Goal: Task Accomplishment & Management: Use online tool/utility

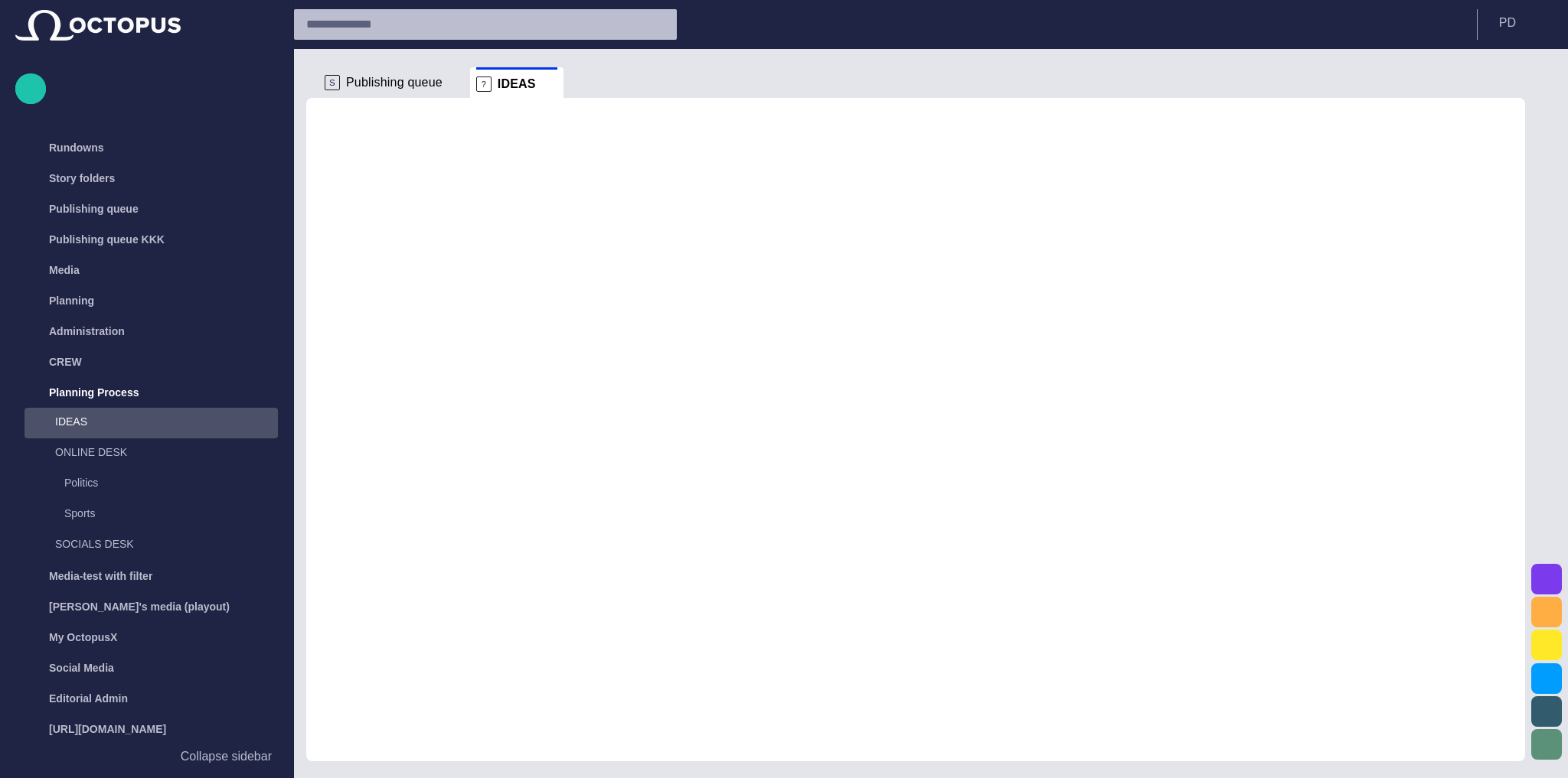
scroll to position [64, 0]
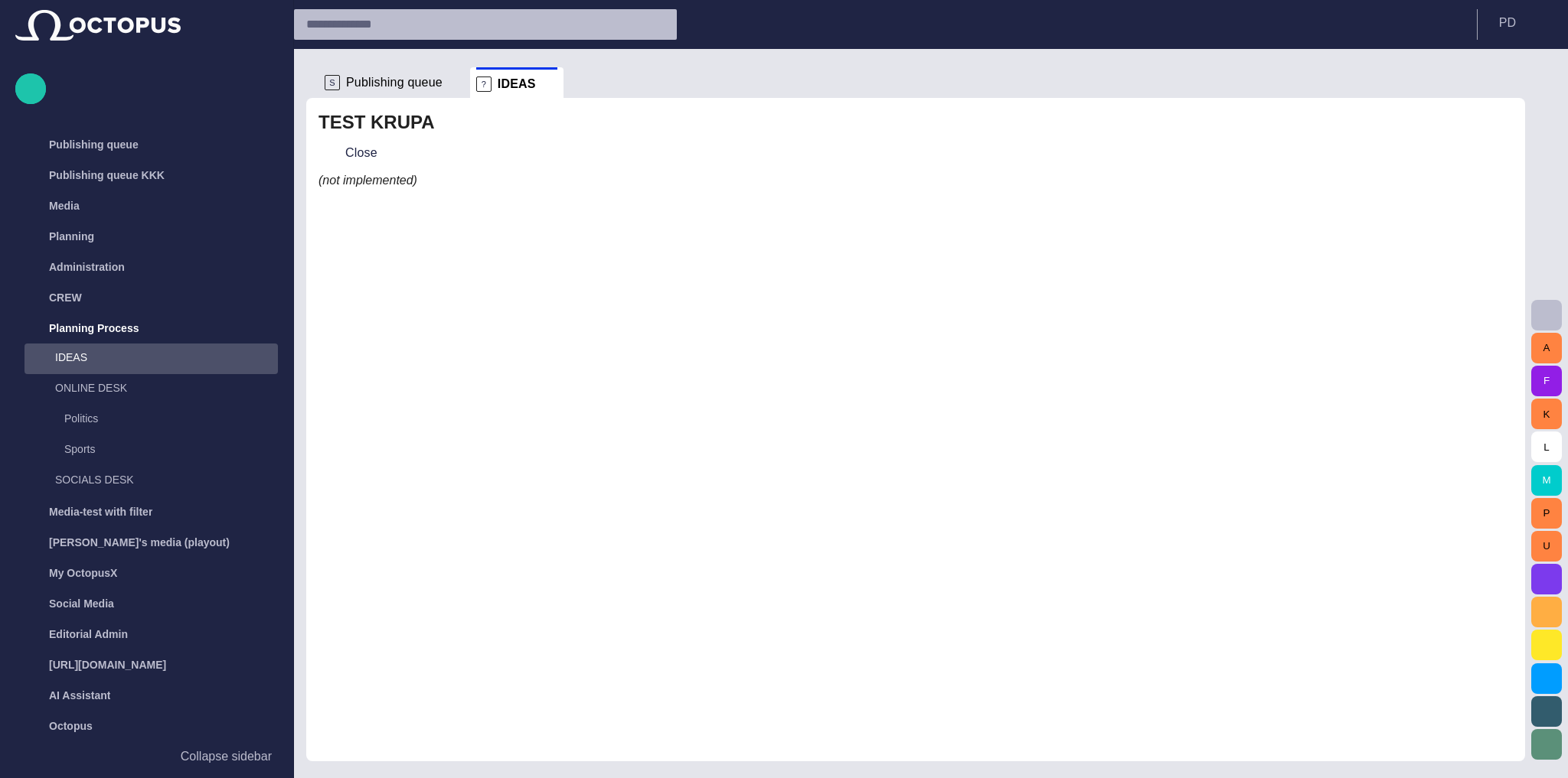
click at [414, 82] on span "Publishing queue" at bounding box center [395, 82] width 97 height 15
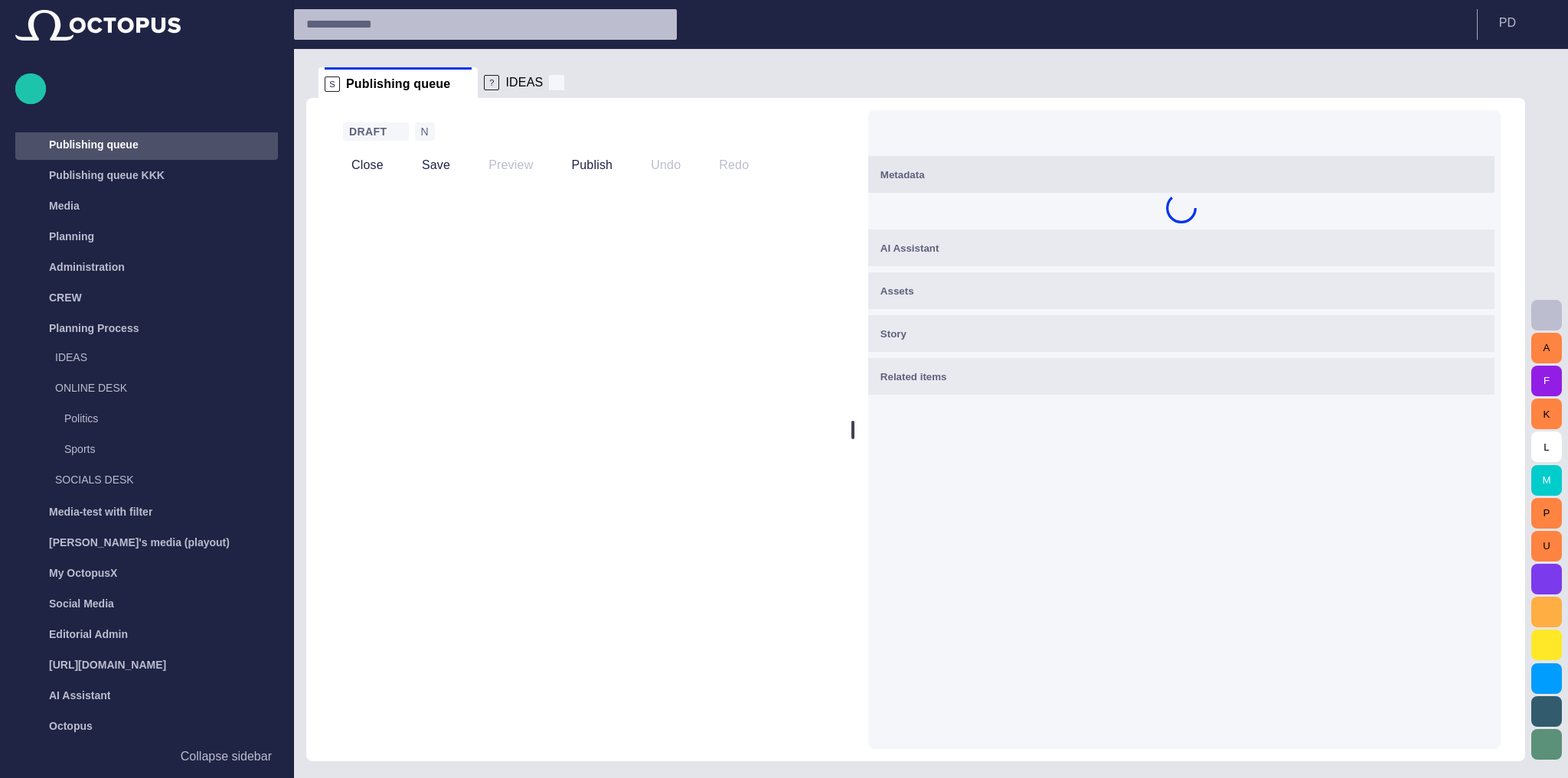
scroll to position [61, 0]
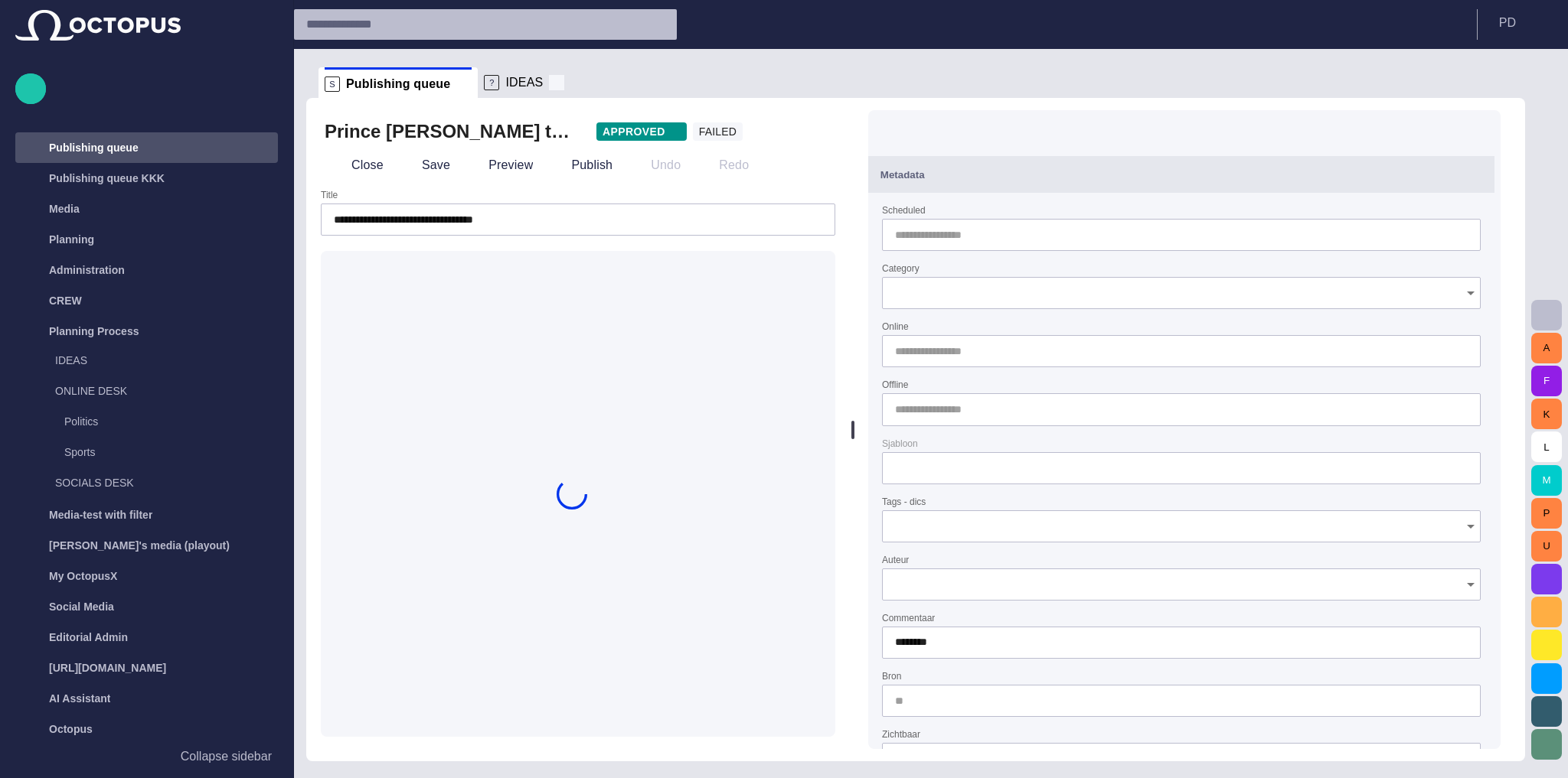
type input "**********"
type input "**"
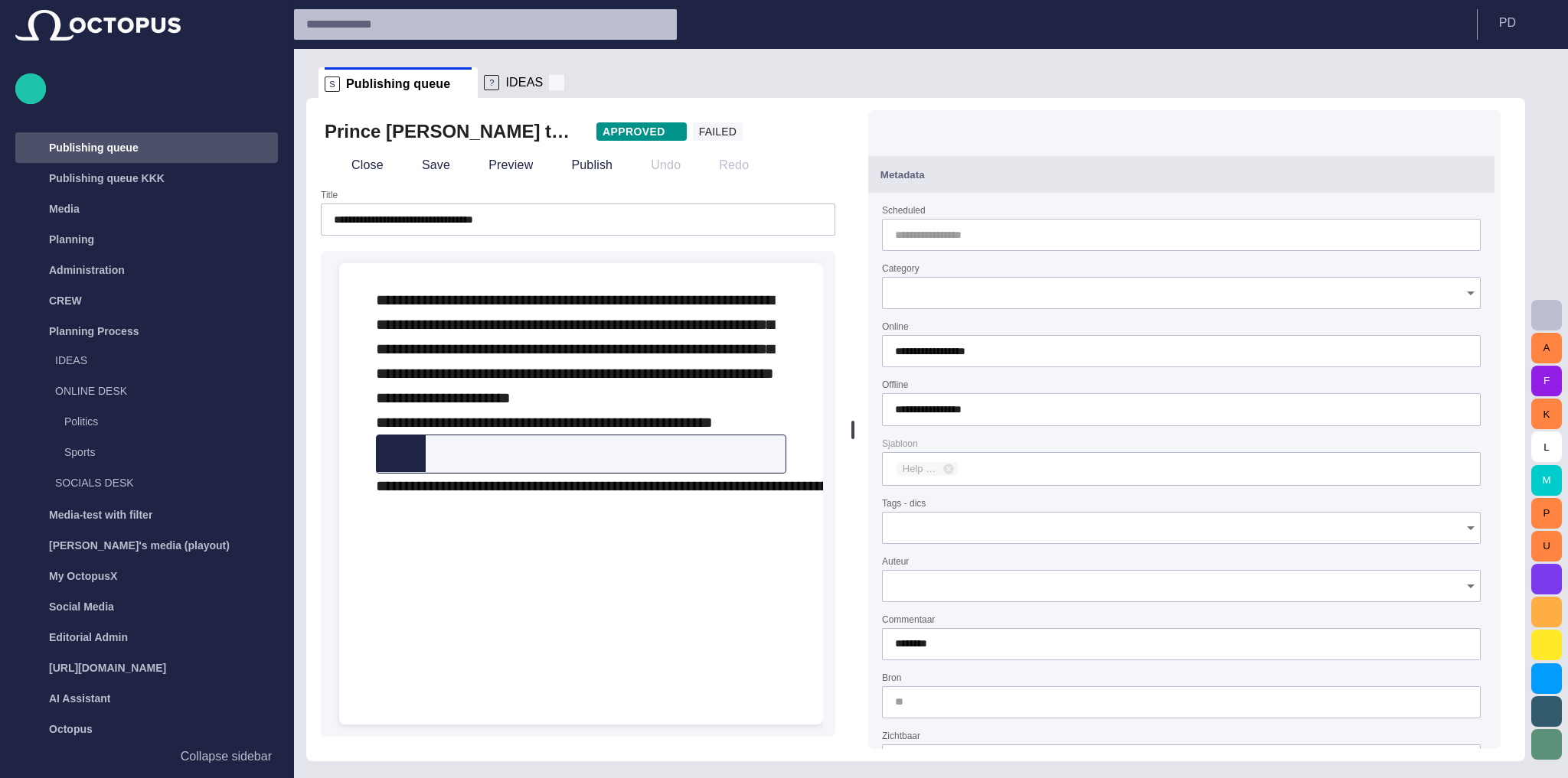
click at [549, 82] on span at bounding box center [556, 82] width 15 height 15
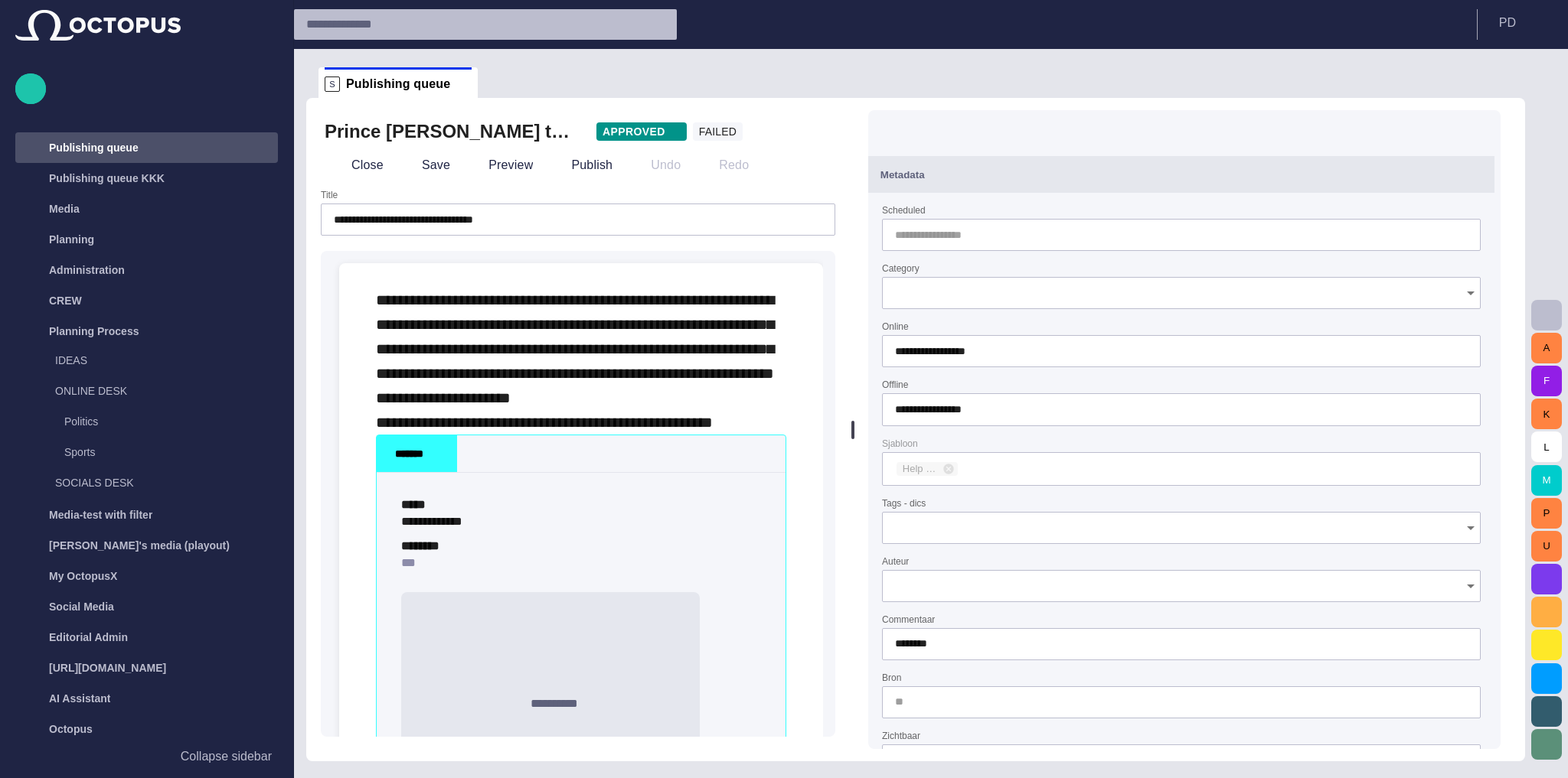
click at [961, 124] on span "button" at bounding box center [957, 131] width 15 height 15
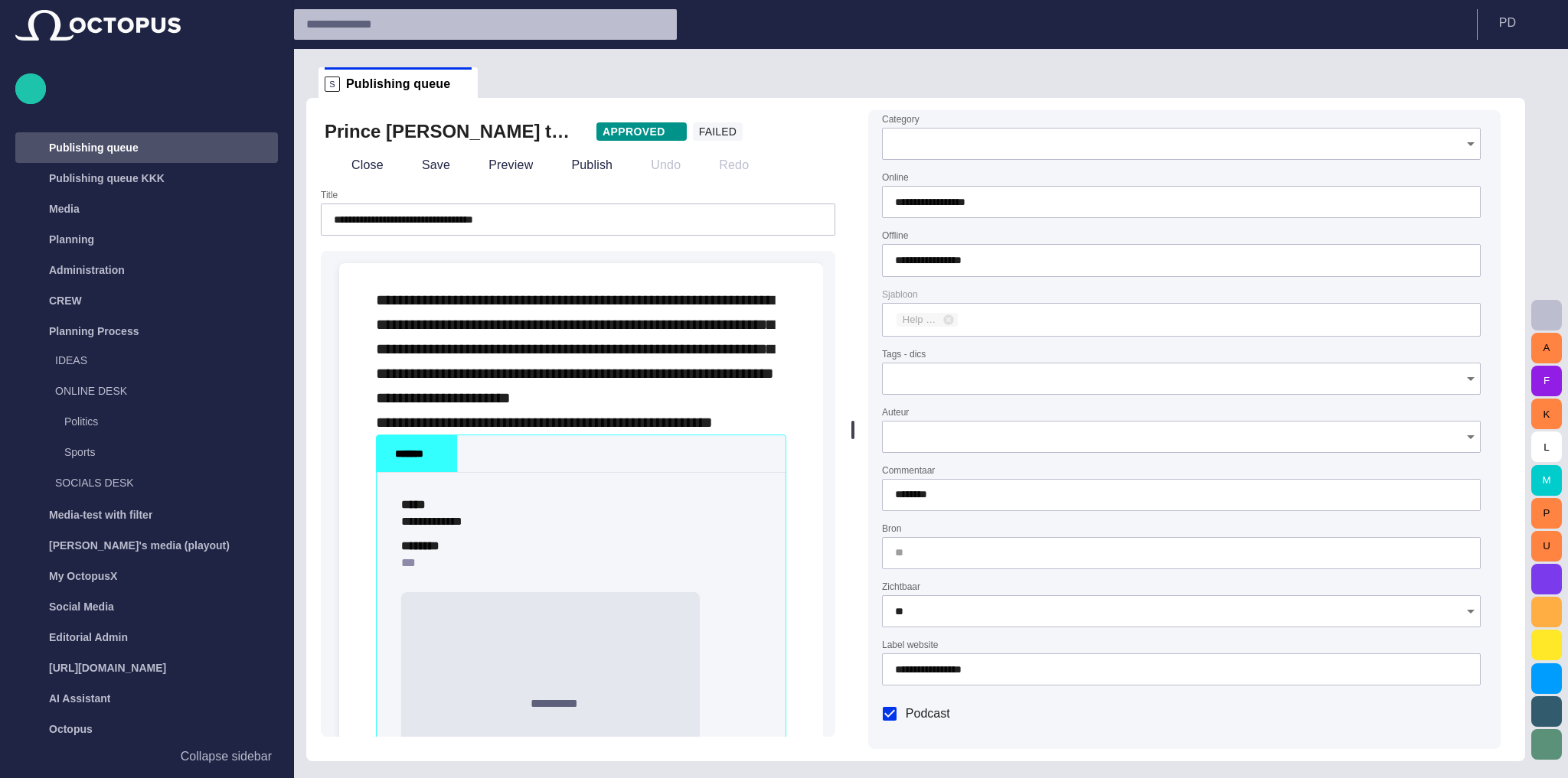
scroll to position [0, 0]
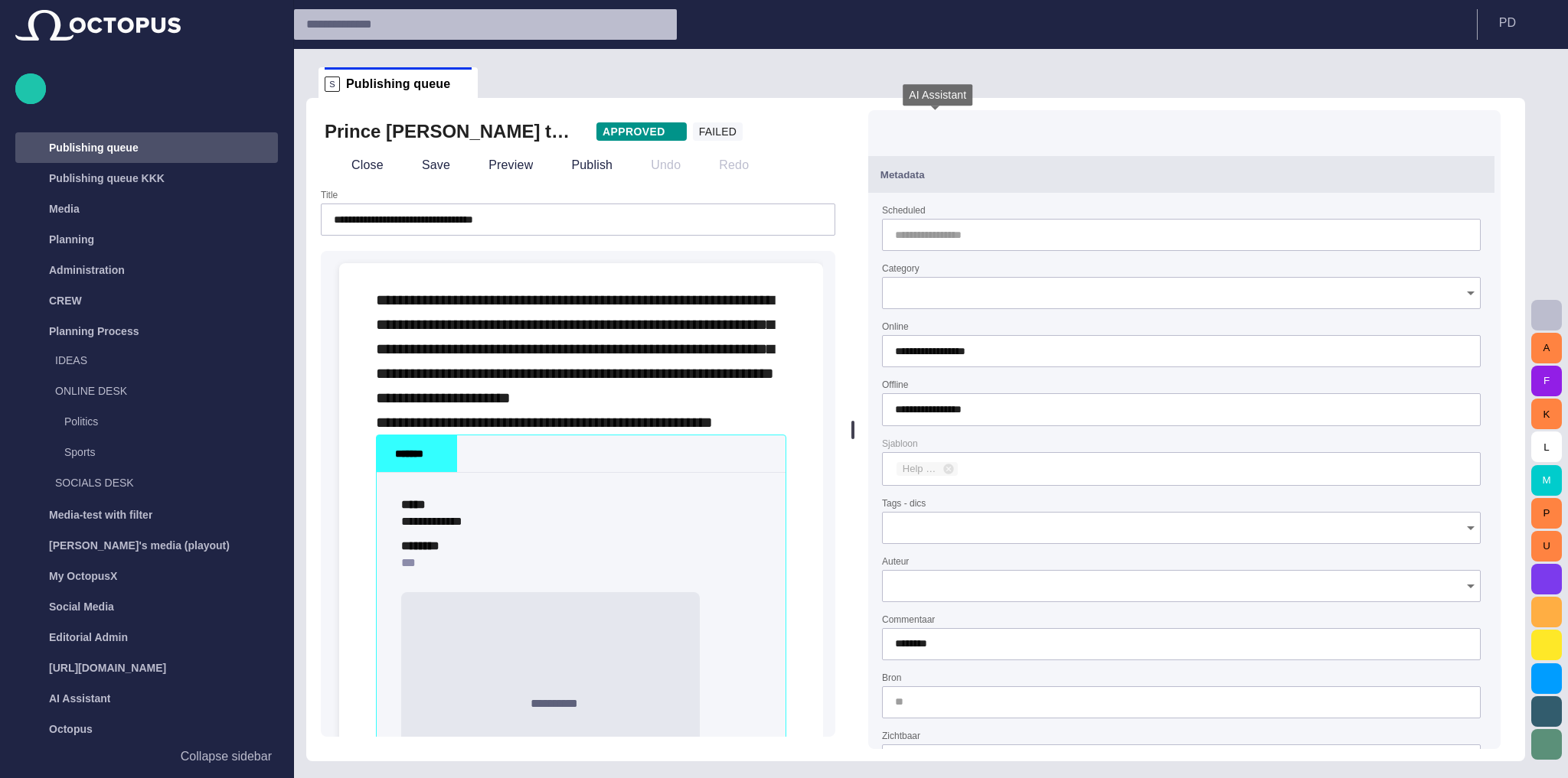
click at [931, 137] on span "button" at bounding box center [923, 131] width 15 height 15
click at [1031, 134] on span "button" at bounding box center [1024, 131] width 15 height 15
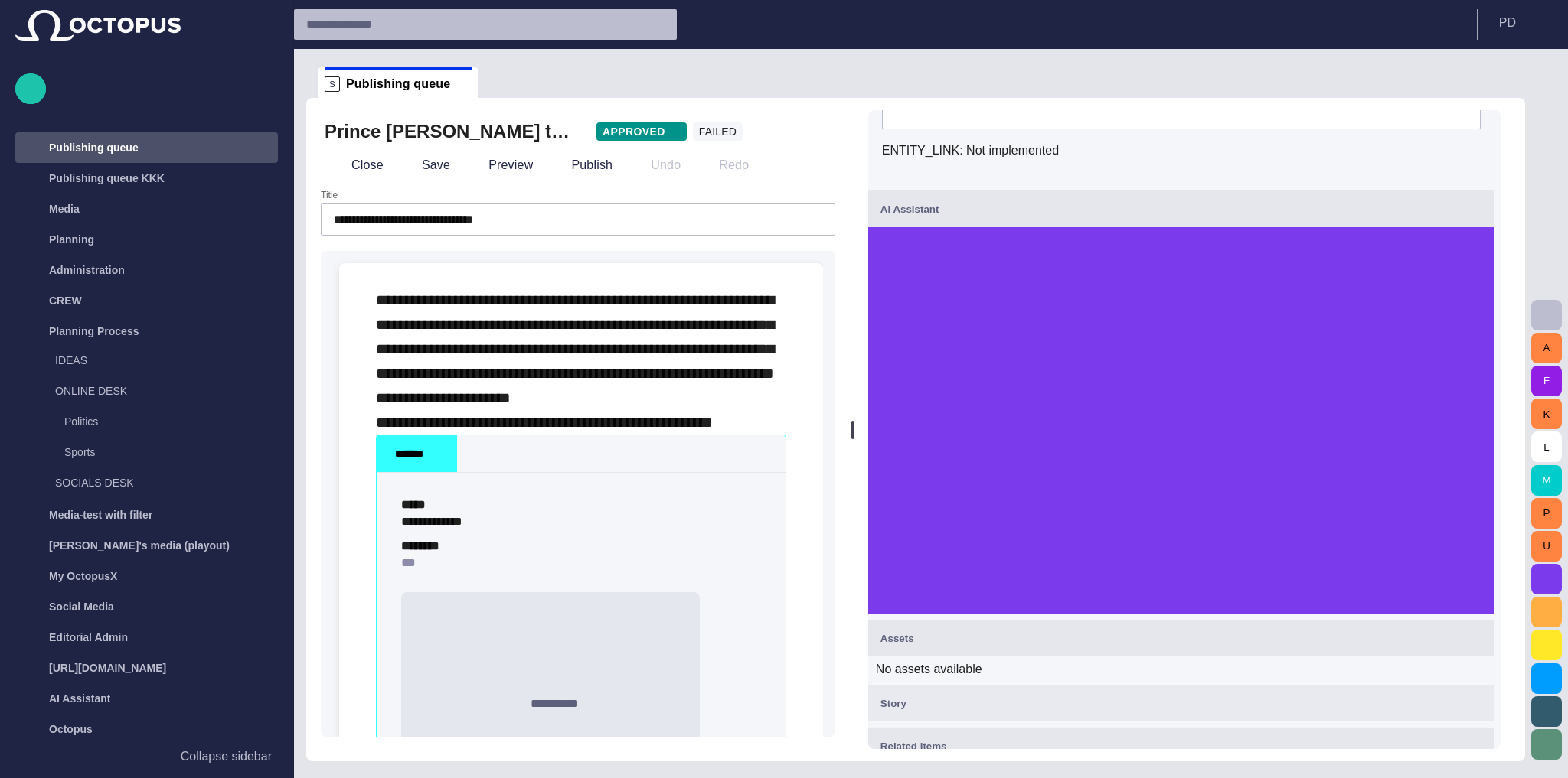
scroll to position [957, 0]
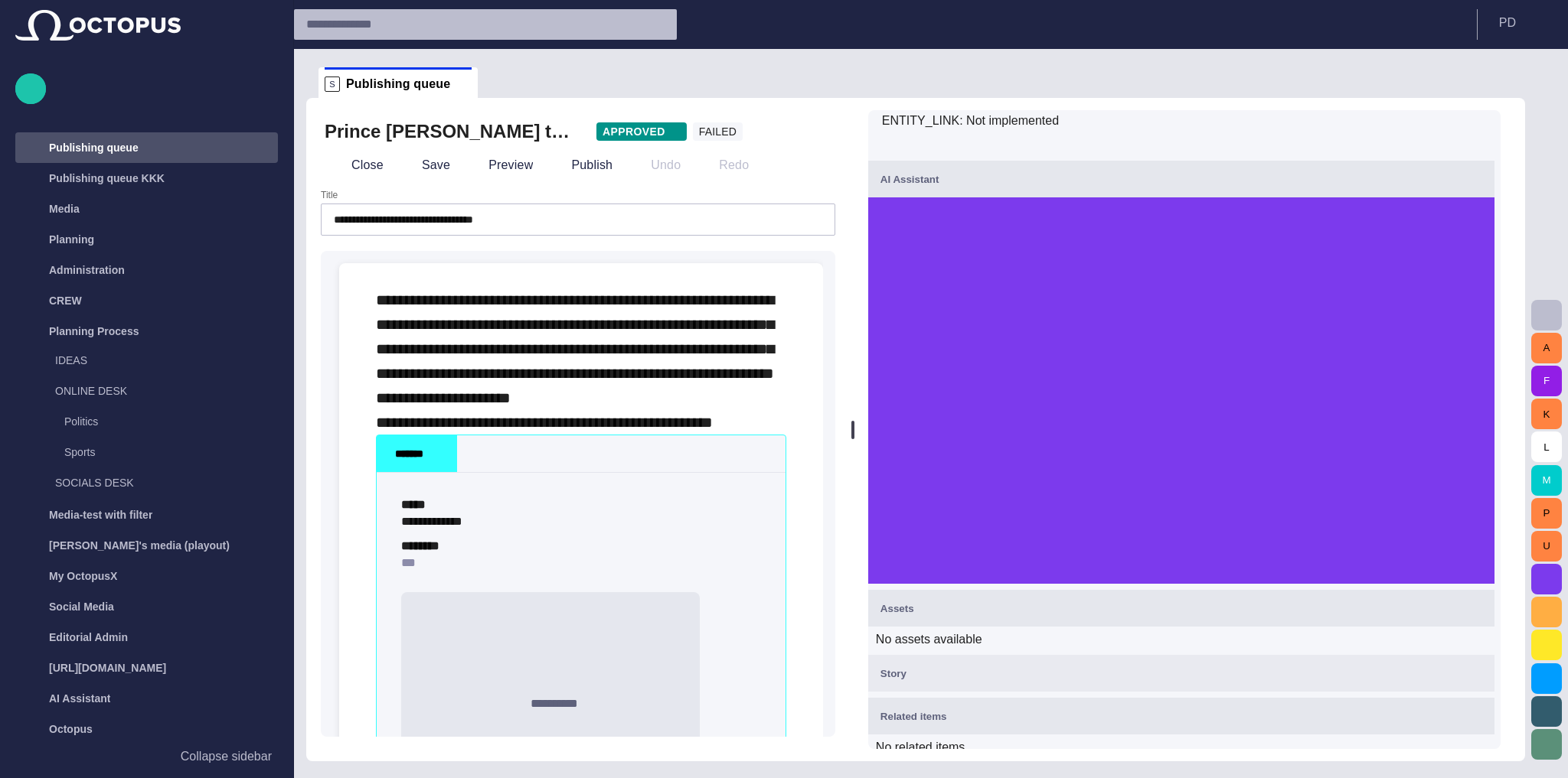
click at [1482, 170] on span "button" at bounding box center [1473, 178] width 18 height 18
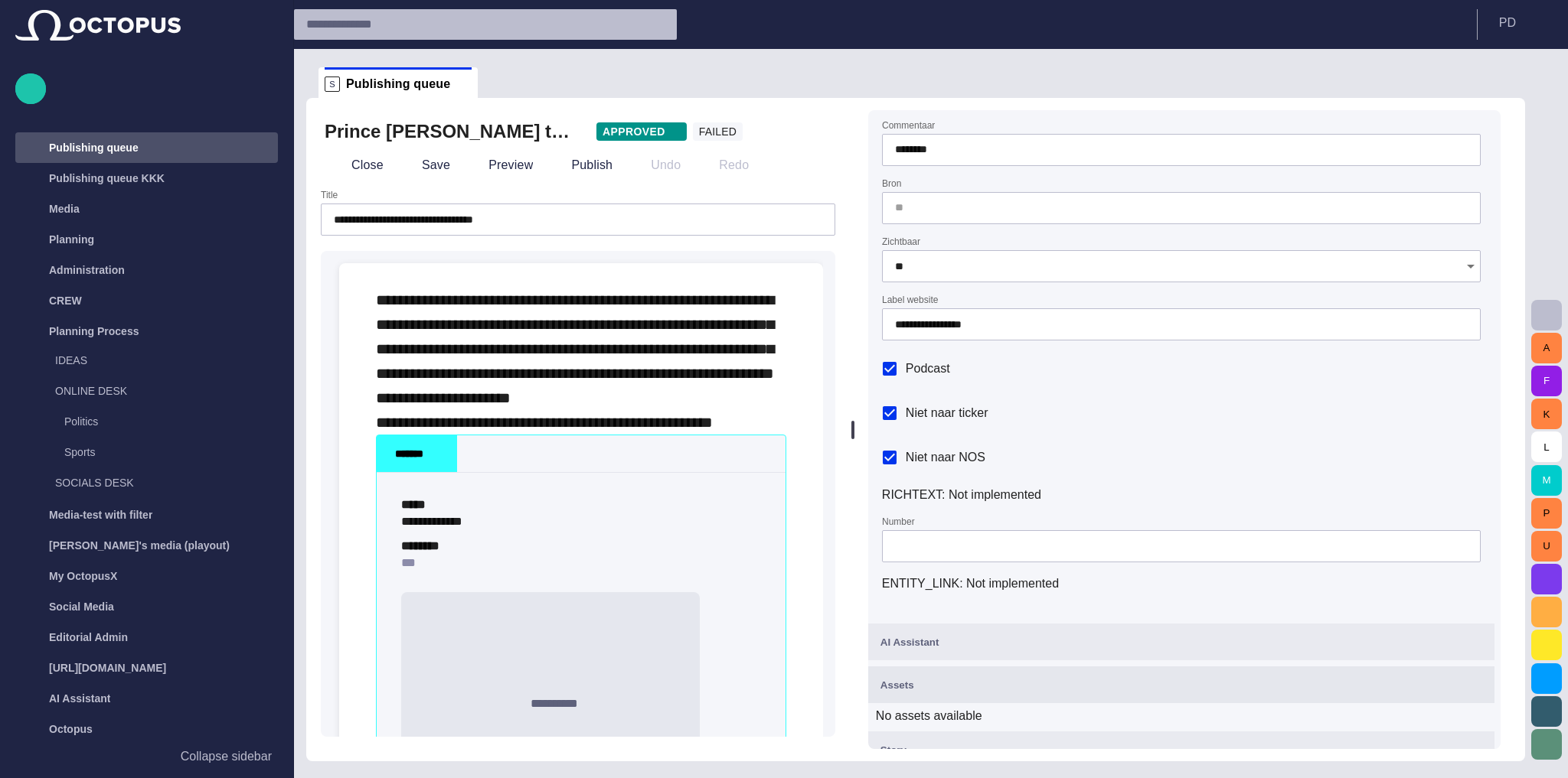
scroll to position [574, 0]
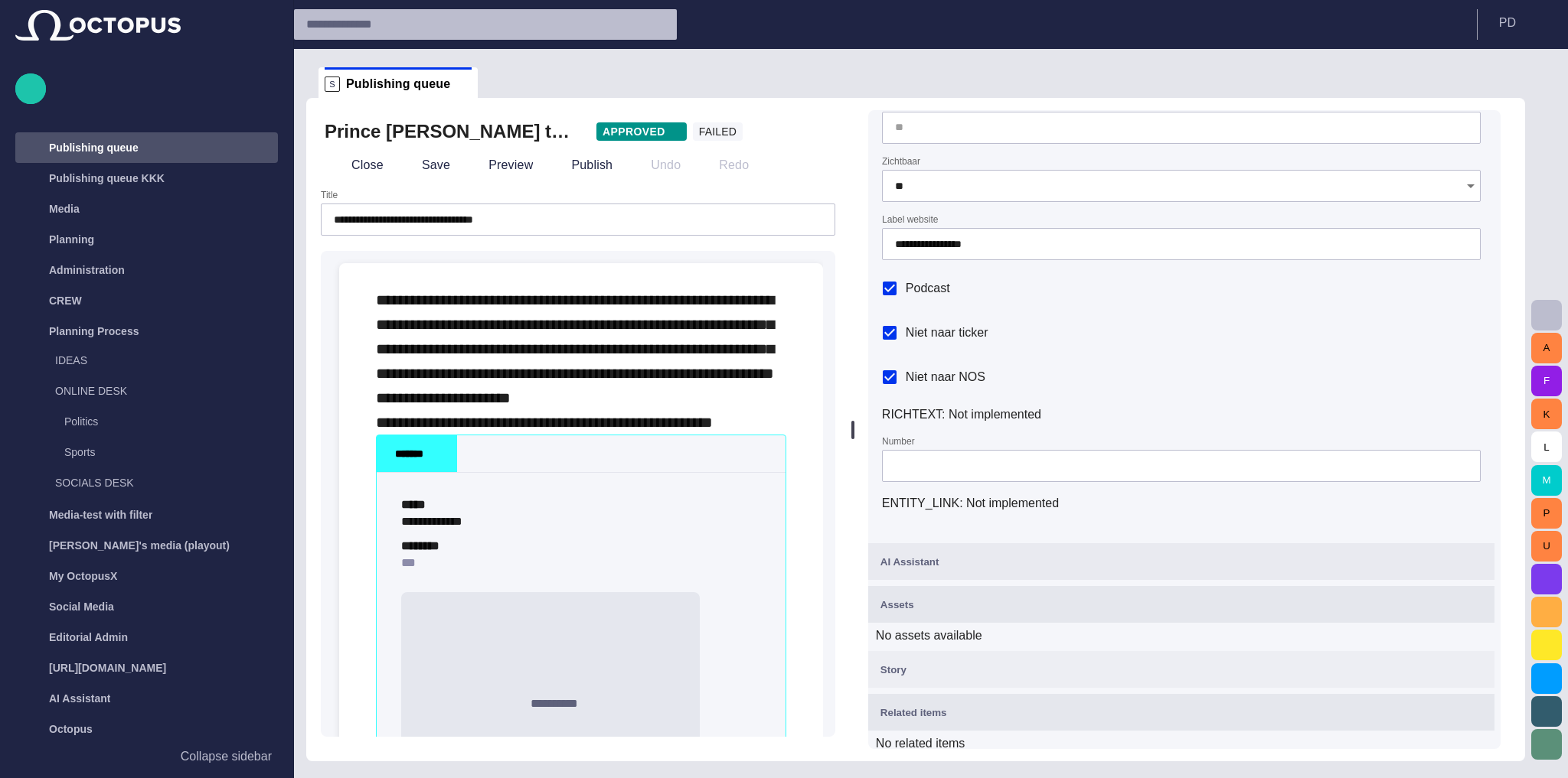
click at [1094, 660] on div "Story" at bounding box center [1181, 669] width 602 height 18
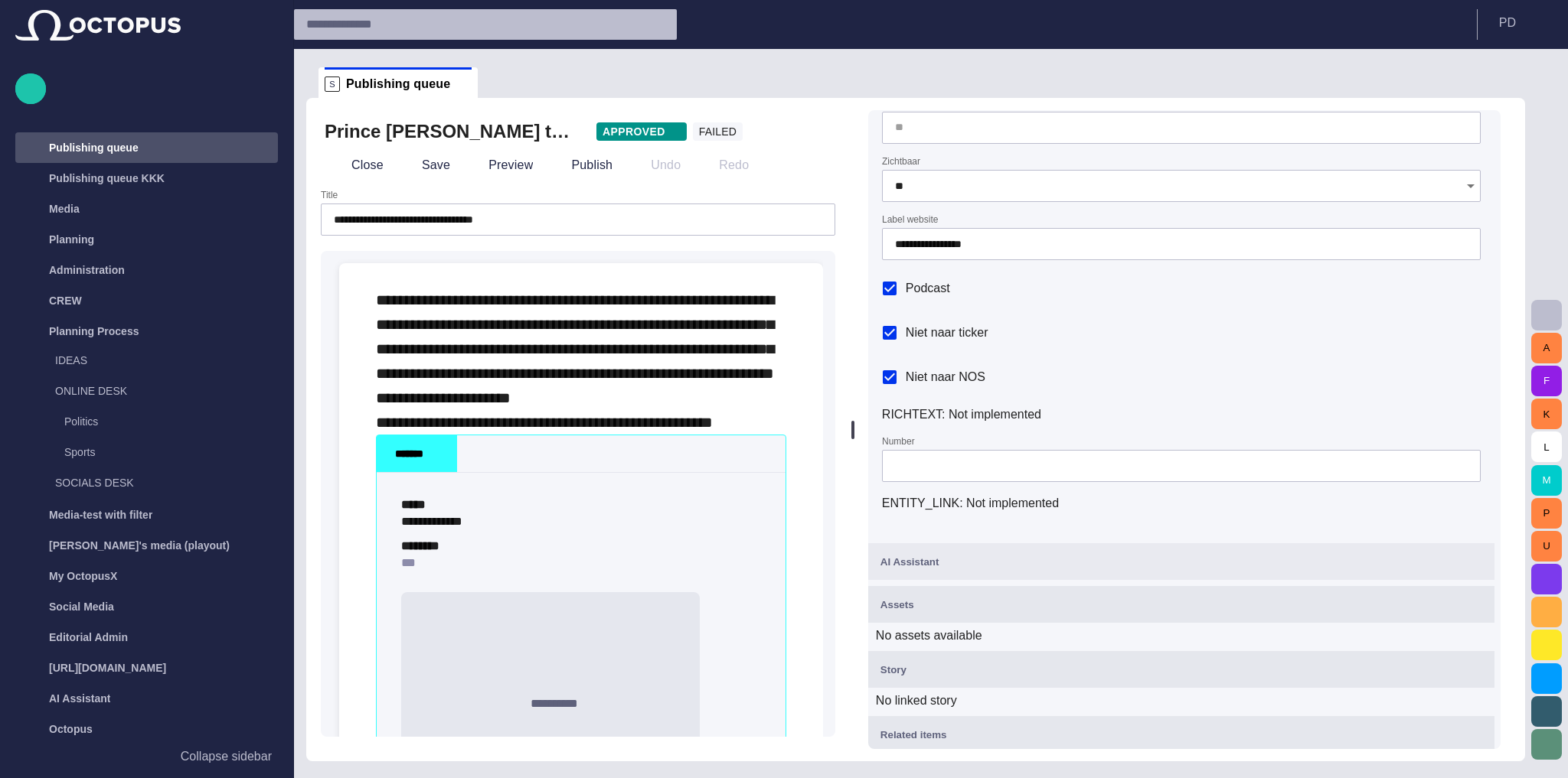
click at [1094, 660] on div "Story" at bounding box center [1181, 669] width 602 height 18
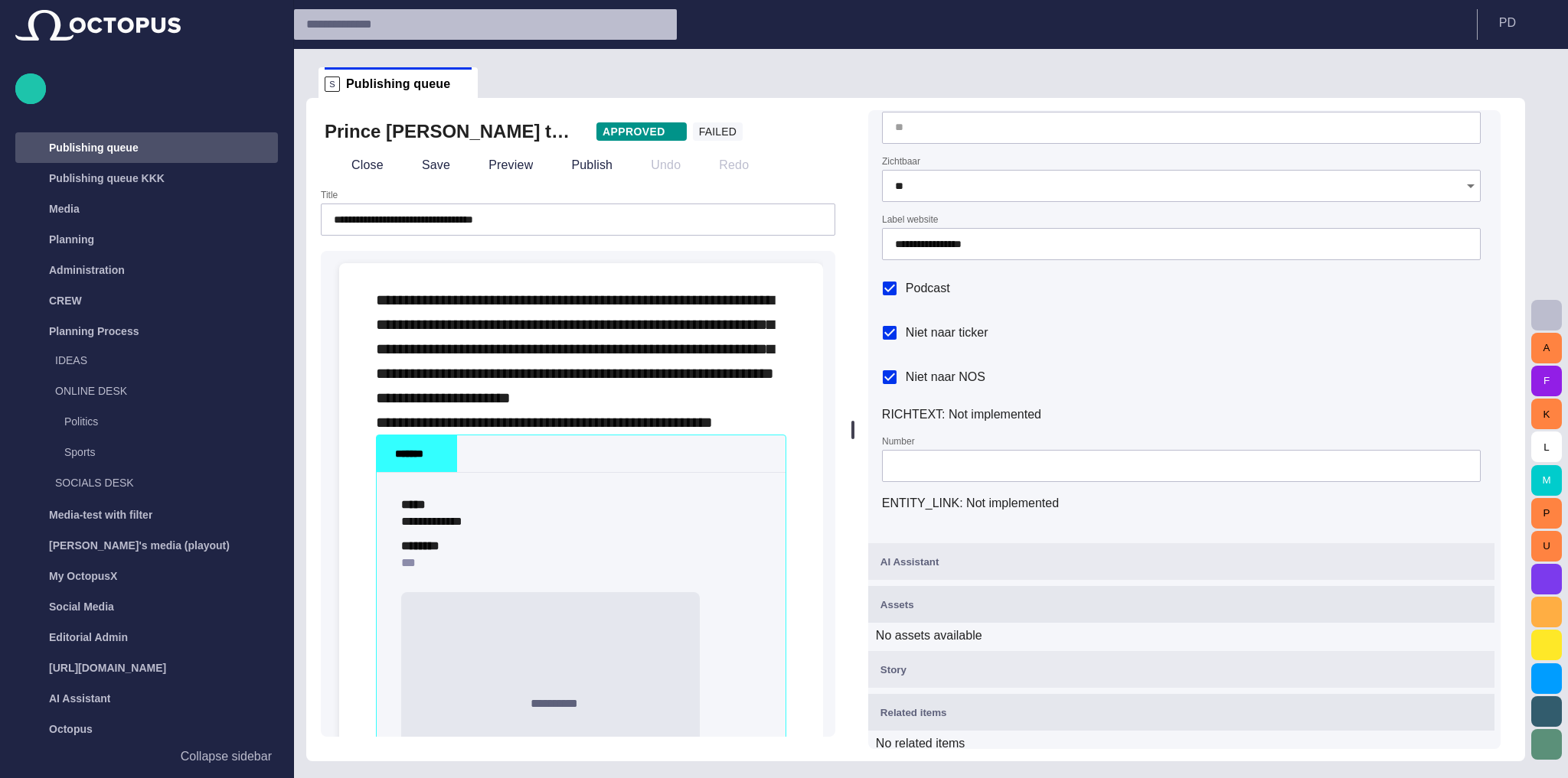
click at [1047, 705] on div "Related items" at bounding box center [1181, 712] width 602 height 18
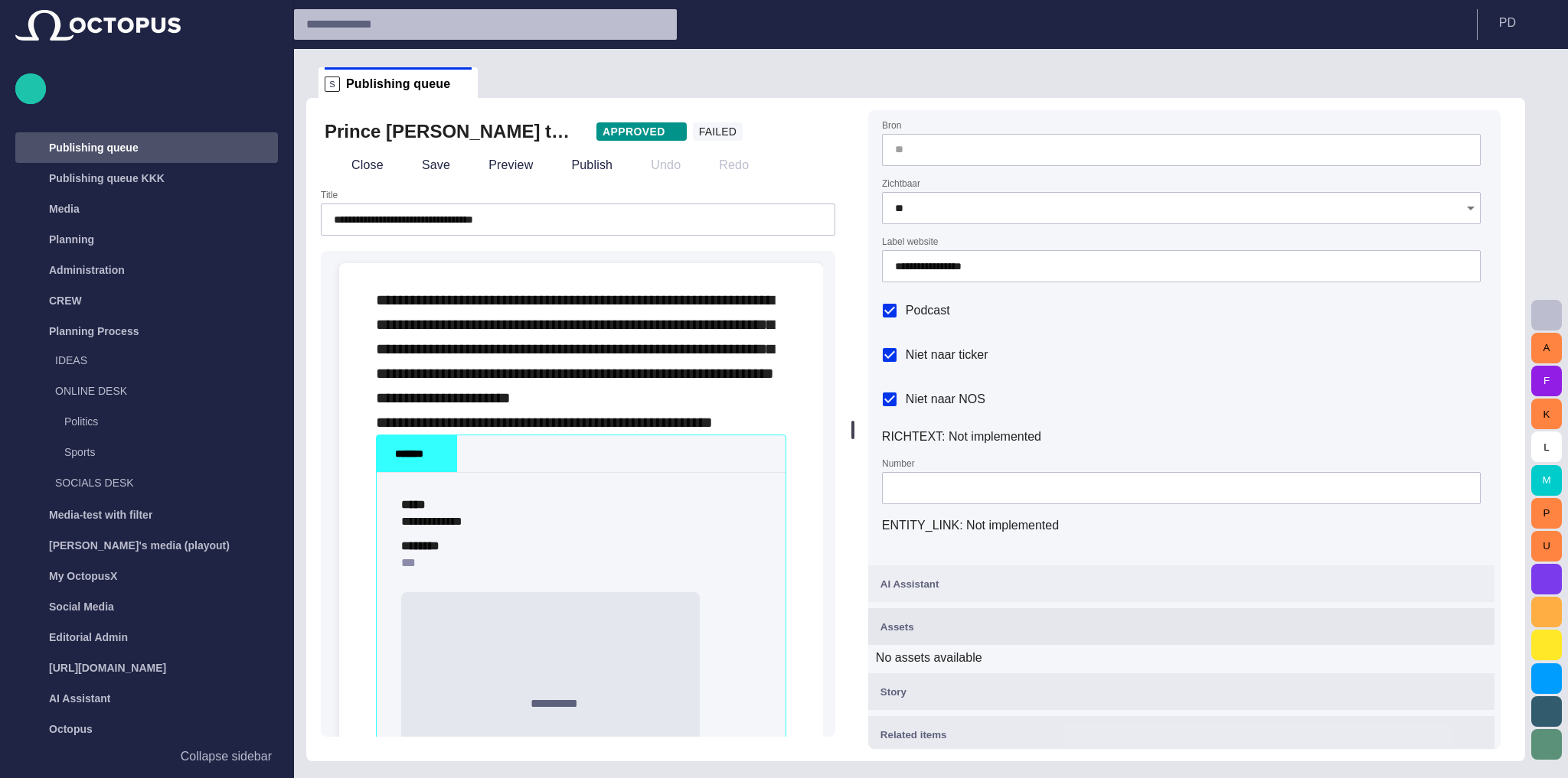
click at [1008, 612] on button "Assets" at bounding box center [1181, 627] width 626 height 36
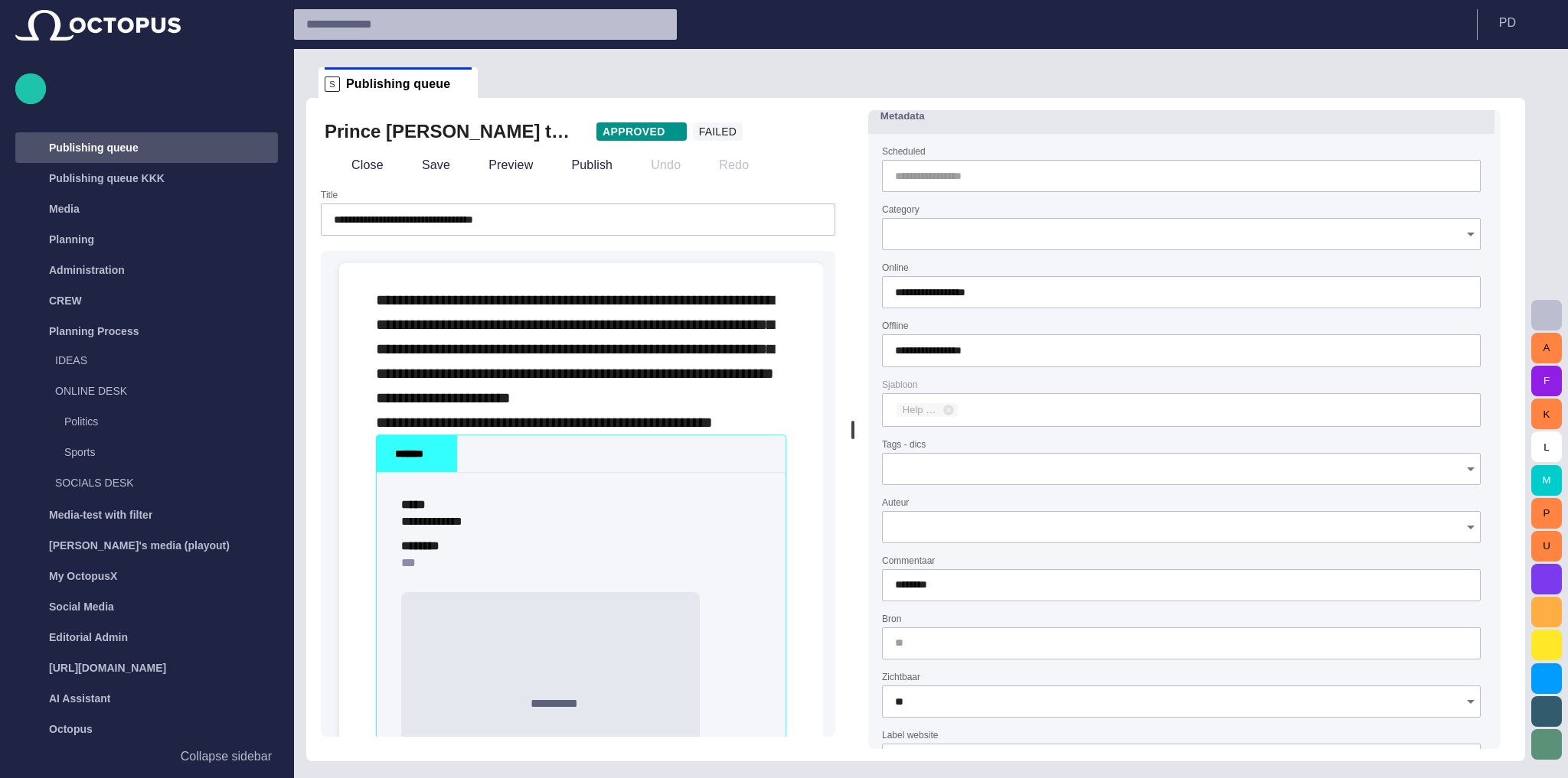
scroll to position [0, 0]
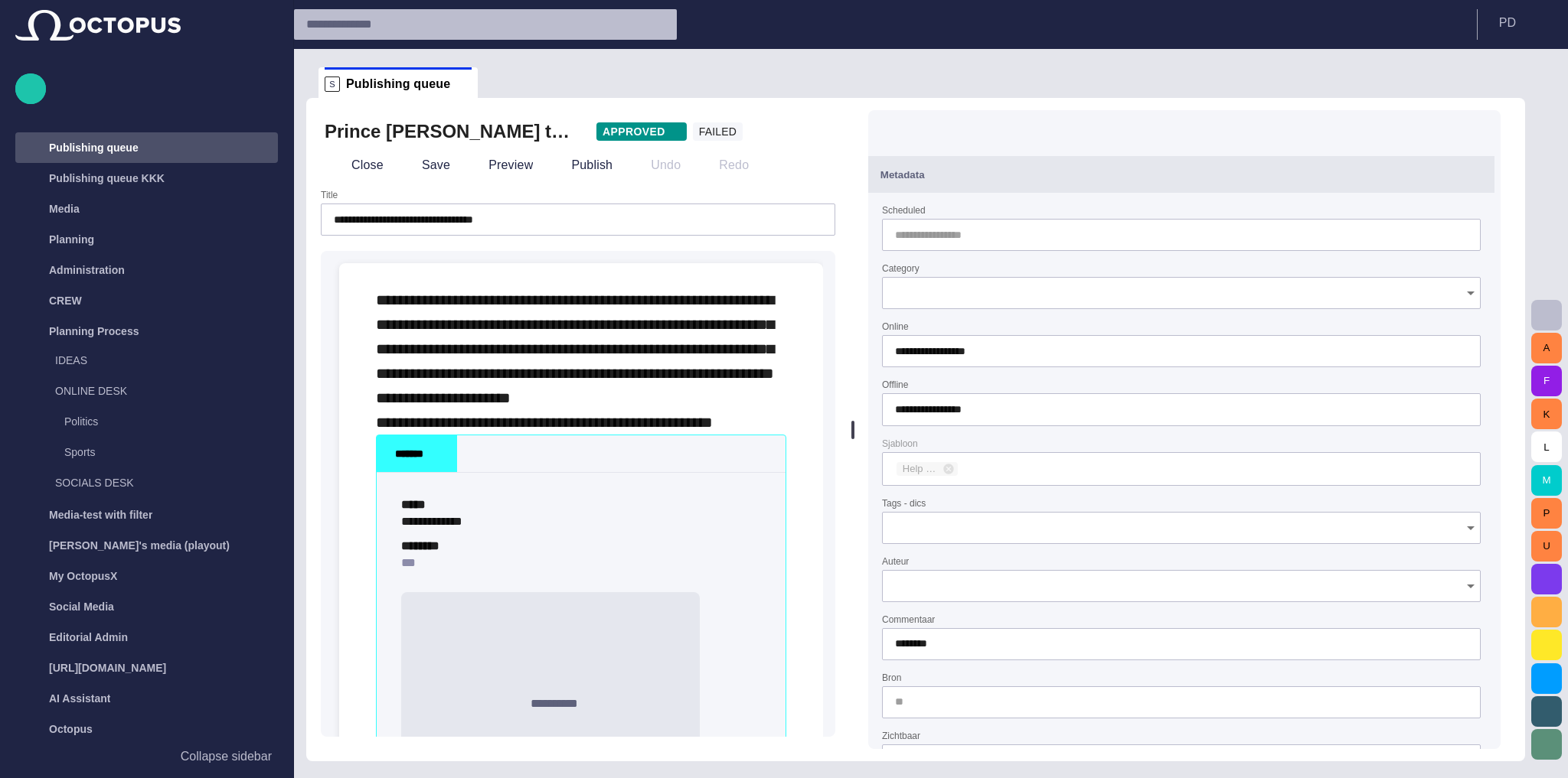
click at [970, 189] on button "Metadata" at bounding box center [1181, 174] width 626 height 36
